Goal: Find specific page/section: Find specific page/section

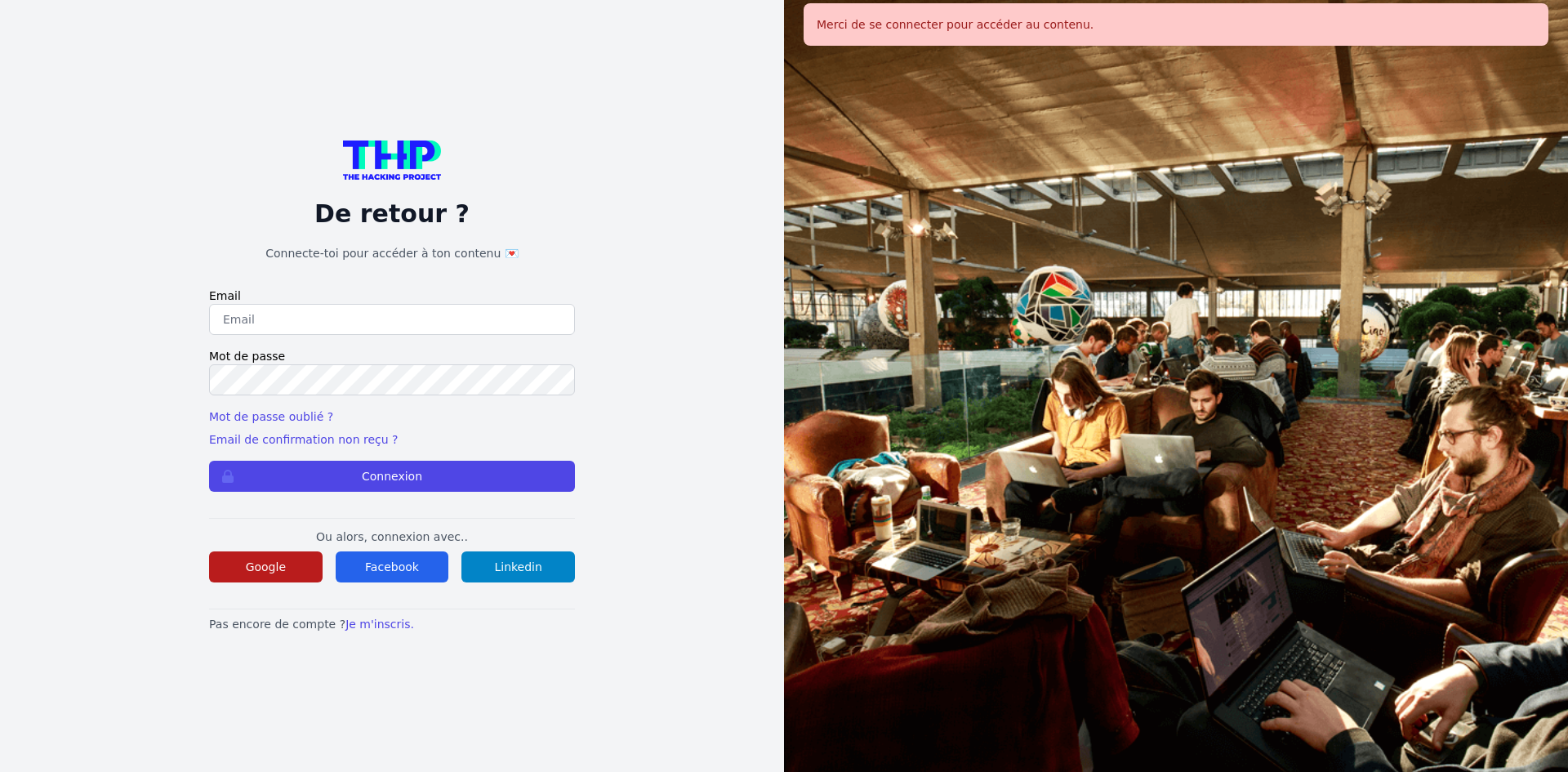
click at [246, 573] on button "Google" at bounding box center [265, 567] width 114 height 31
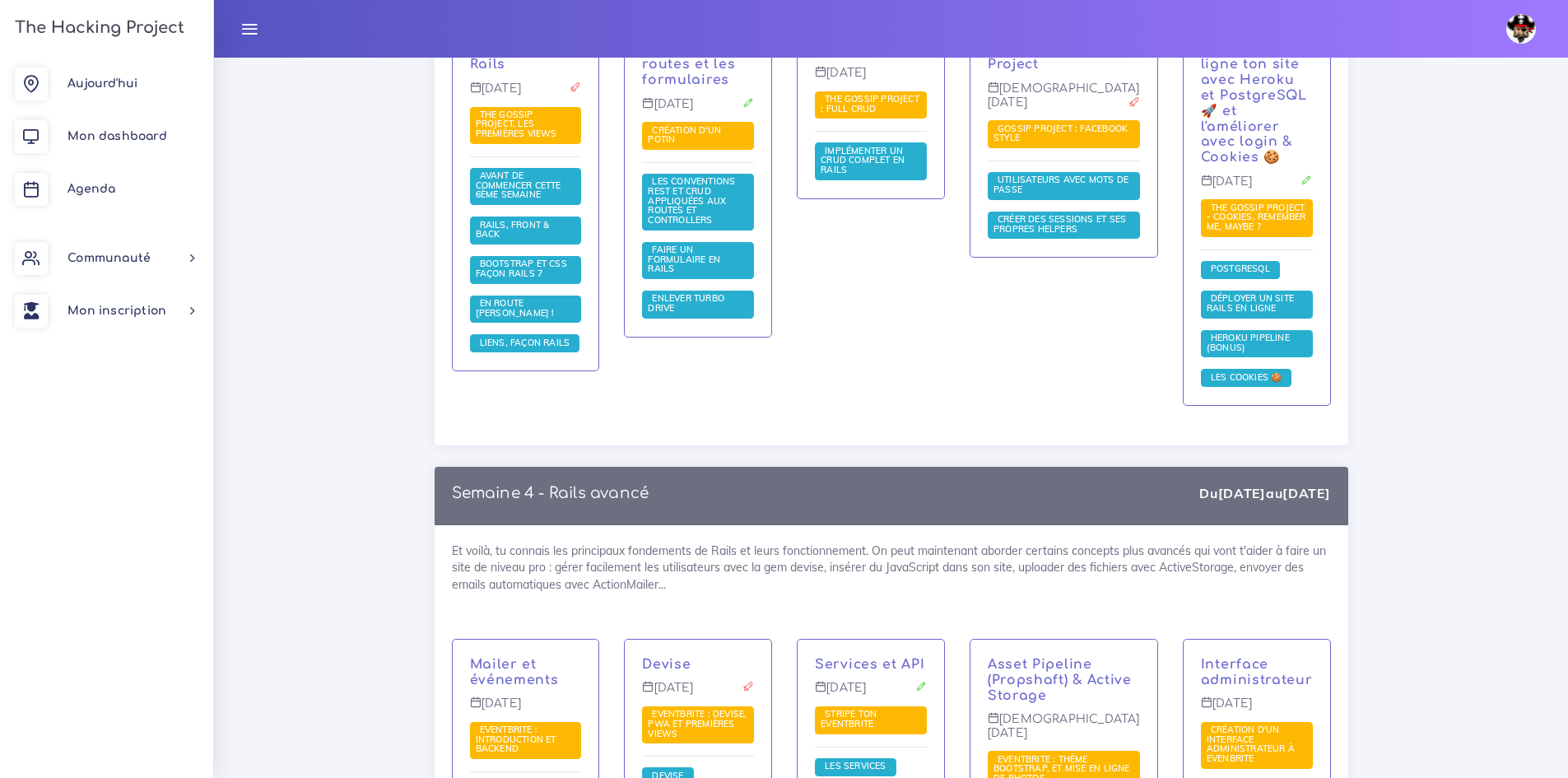
scroll to position [3786, 0]
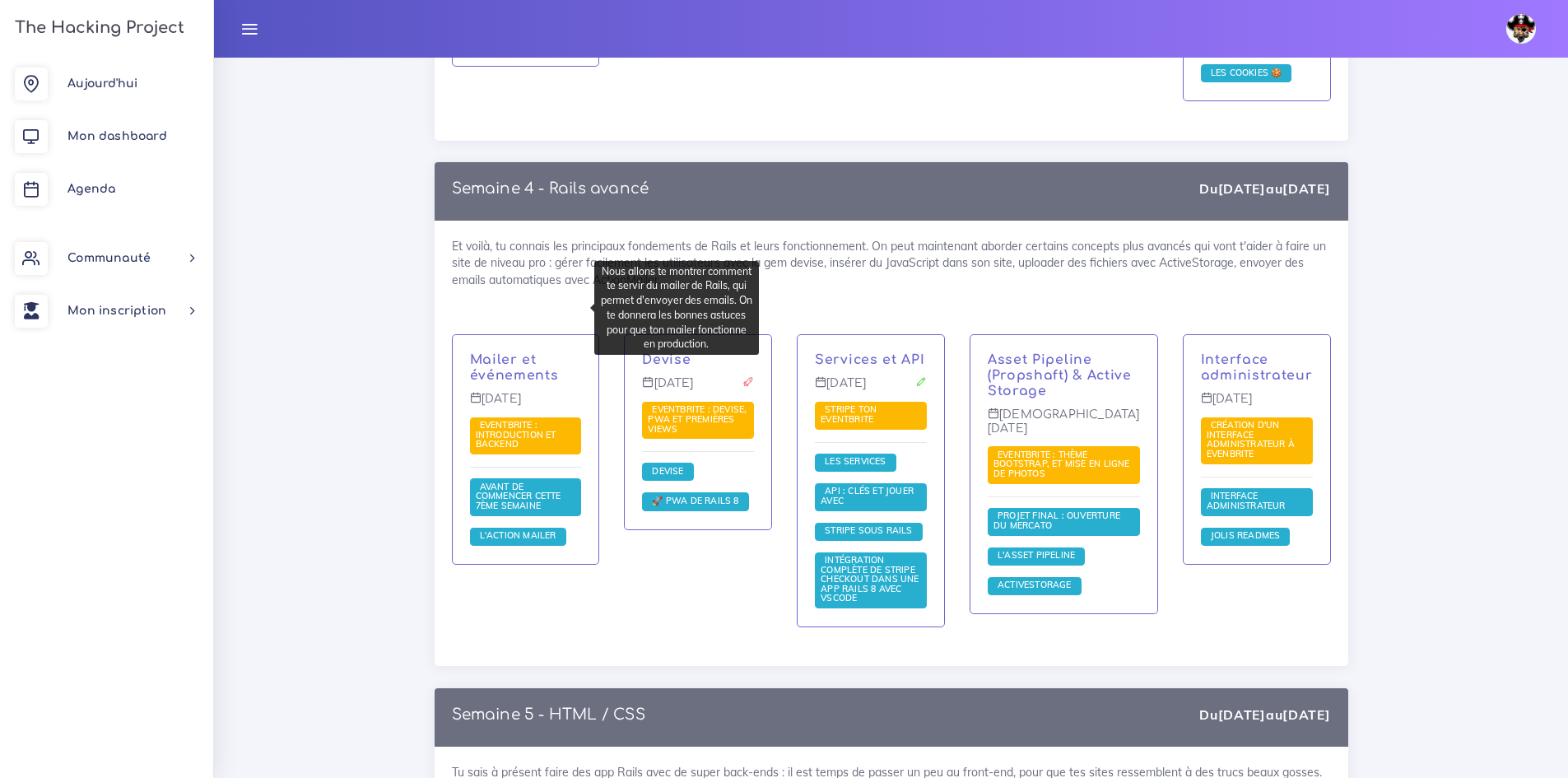
click at [544, 352] on p "Mailer et événements" at bounding box center [526, 367] width 112 height 31
click at [517, 352] on link "Mailer et événements" at bounding box center [514, 367] width 89 height 30
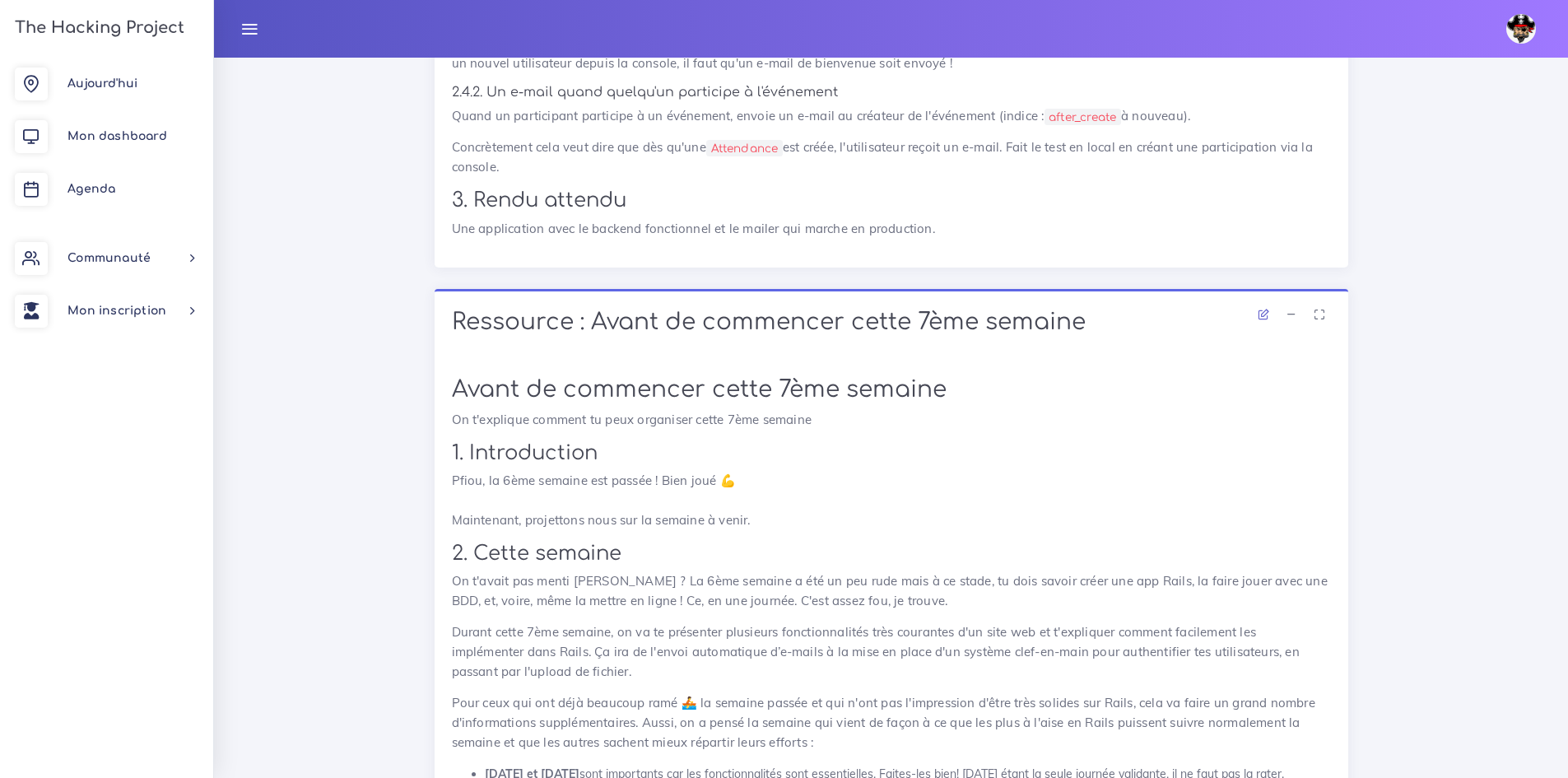
scroll to position [3374, 0]
